Goal: Information Seeking & Learning: Learn about a topic

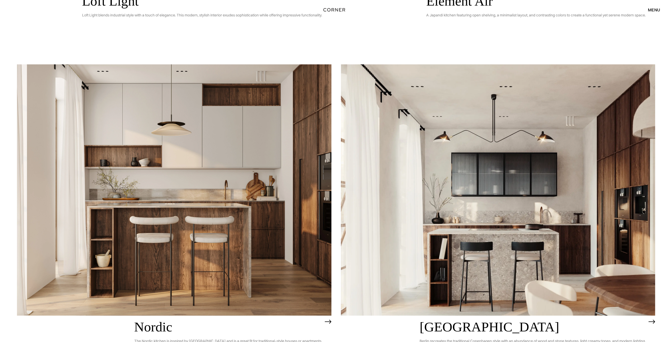
scroll to position [371, 0]
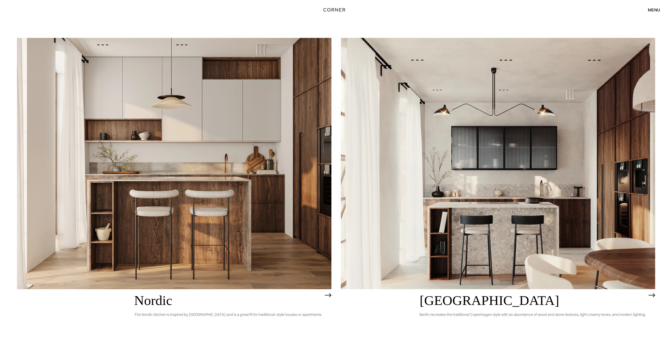
click at [245, 237] on img at bounding box center [174, 164] width 315 height 252
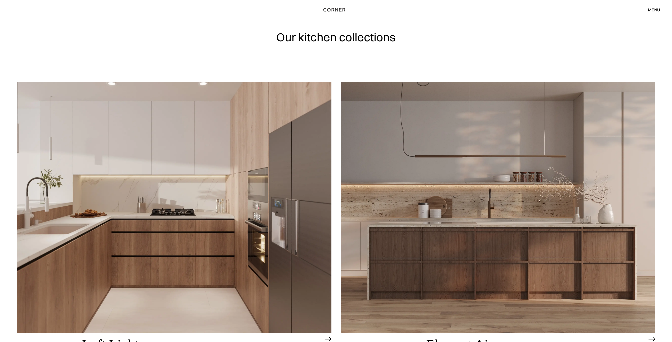
scroll to position [0, 0]
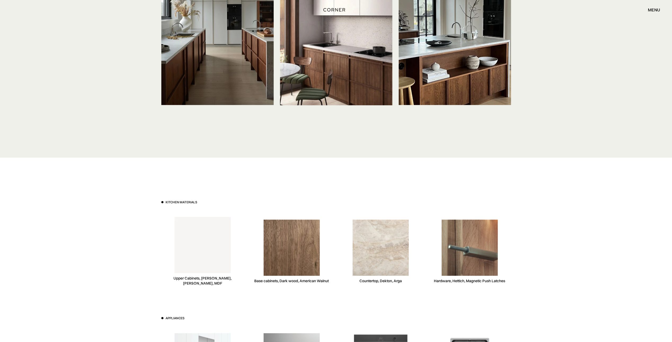
scroll to position [1352, 0]
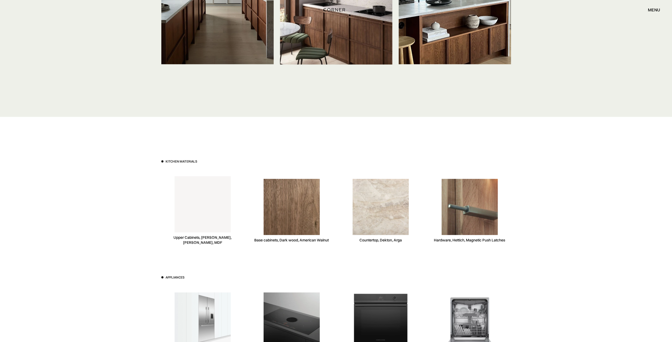
click at [394, 212] on img at bounding box center [381, 207] width 56 height 56
drag, startPoint x: 402, startPoint y: 232, endPoint x: 360, endPoint y: 231, distance: 41.4
click at [360, 238] on div "Countertop, Dekton, Arga" at bounding box center [381, 240] width 42 height 5
drag, startPoint x: 360, startPoint y: 231, endPoint x: 368, endPoint y: 227, distance: 8.1
copy div "Countertop, Dekton, Arga"
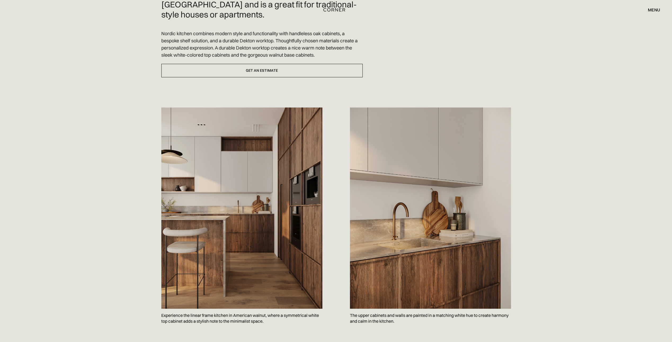
scroll to position [186, 0]
